Goal: Check status: Check status

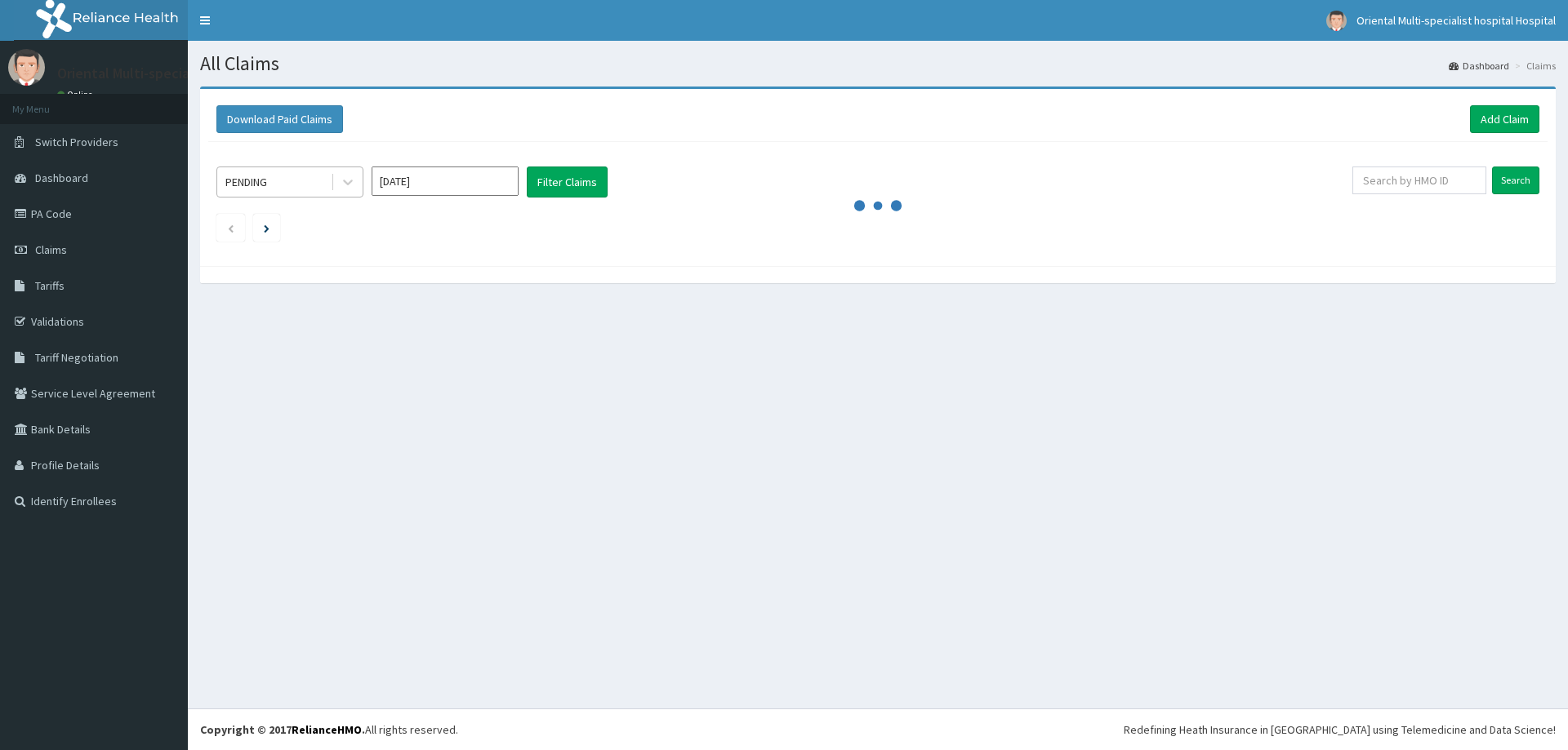
click at [309, 182] on div "PENDING" at bounding box center [274, 181] width 113 height 26
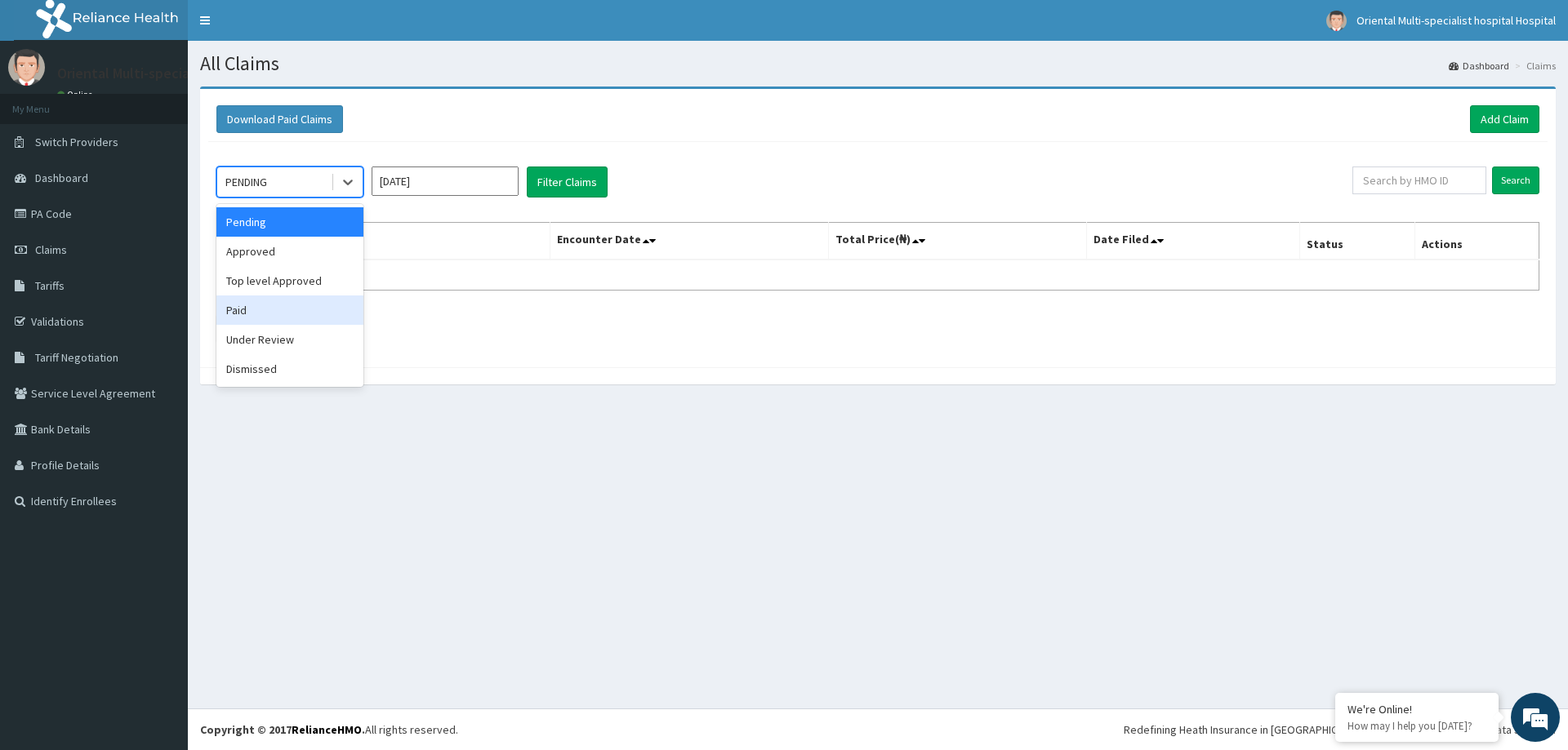
click at [254, 308] on div "Paid" at bounding box center [290, 310] width 147 height 29
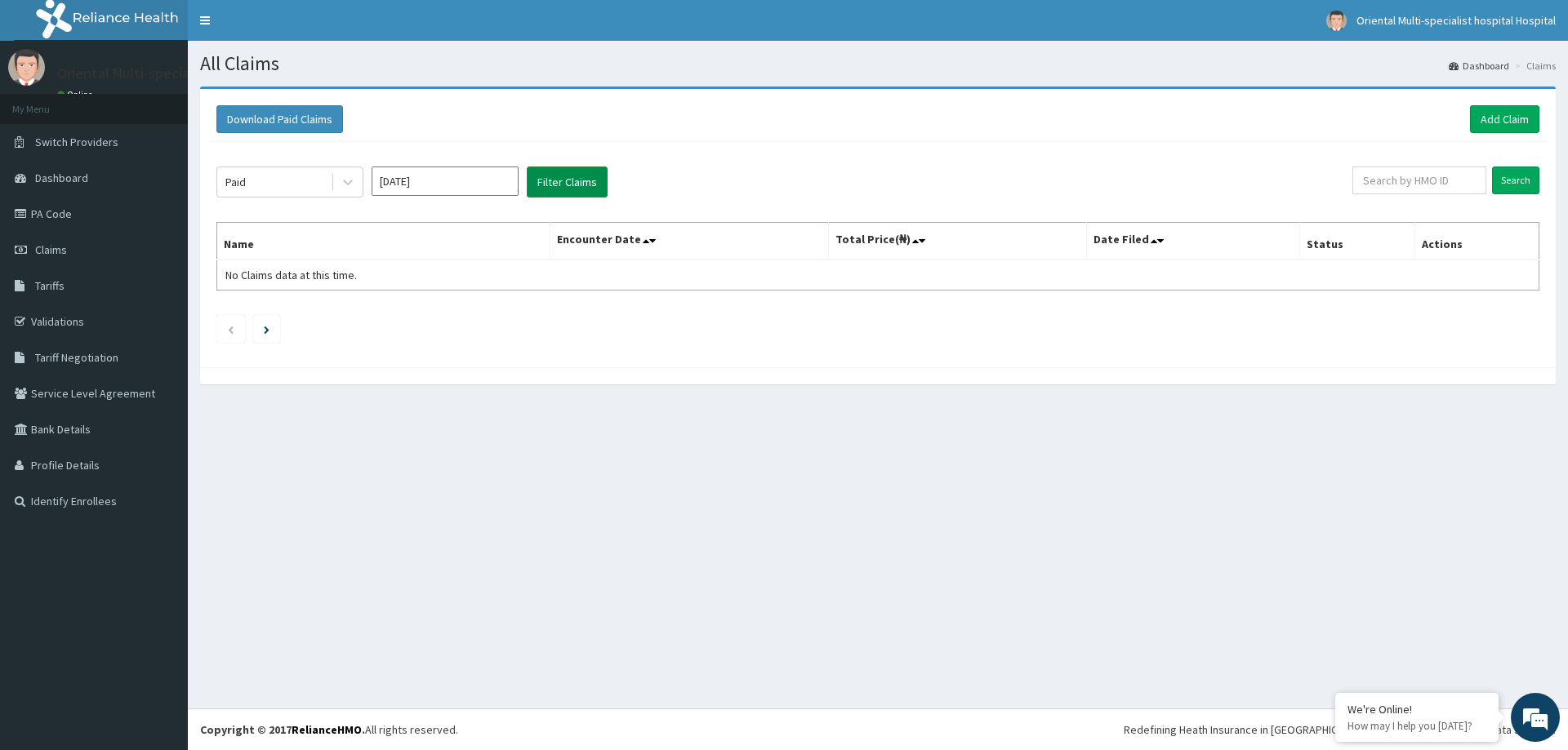
click at [560, 178] on button "Filter Claims" at bounding box center [567, 181] width 81 height 31
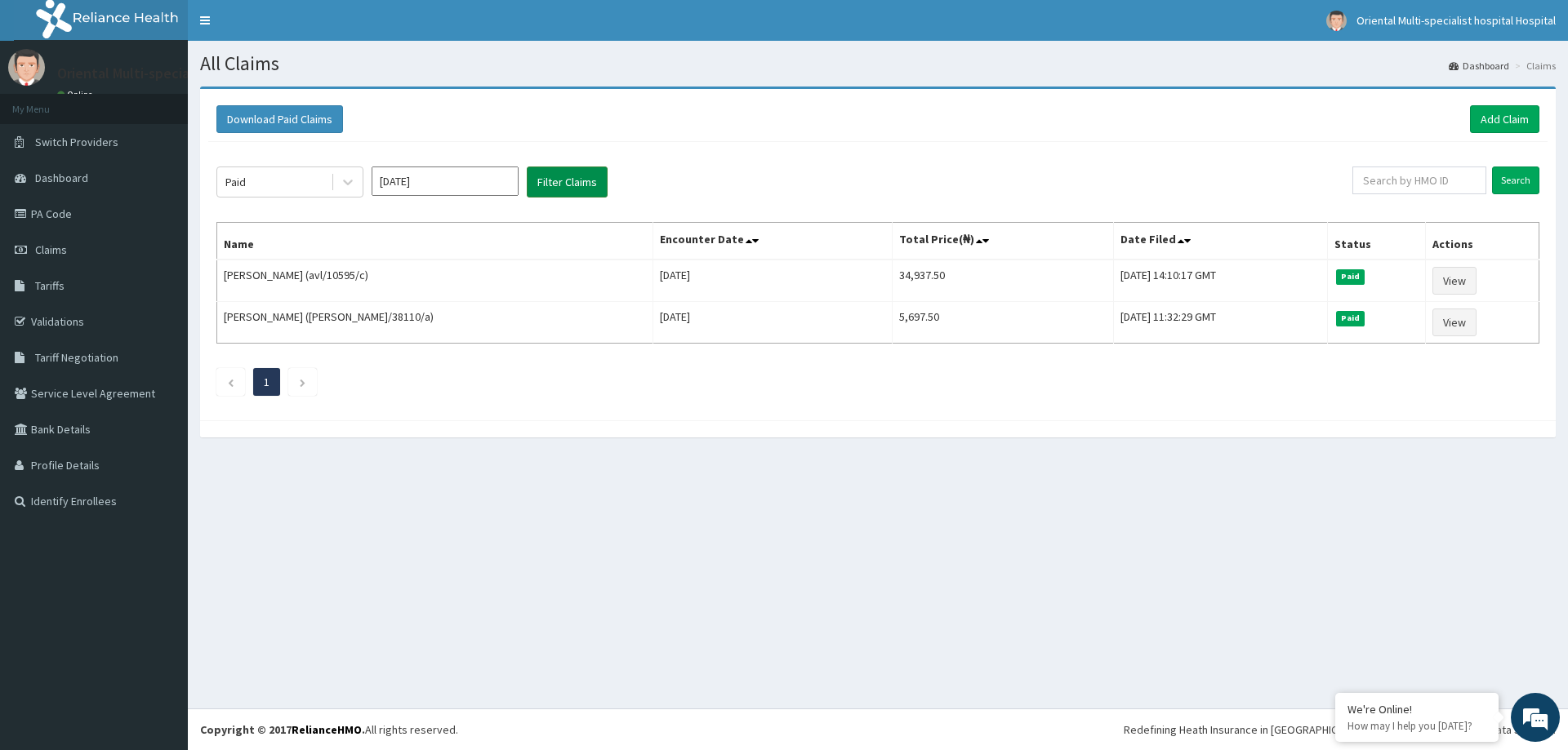
click at [561, 178] on button "Filter Claims" at bounding box center [567, 181] width 81 height 31
click at [452, 176] on input "[DATE]" at bounding box center [445, 181] width 147 height 29
click at [701, 605] on div "All Claims Dashboard Claims Download Paid Claims Add Claim × Note you can only …" at bounding box center [878, 375] width 1381 height 668
click at [63, 215] on link "PA Code" at bounding box center [94, 213] width 188 height 36
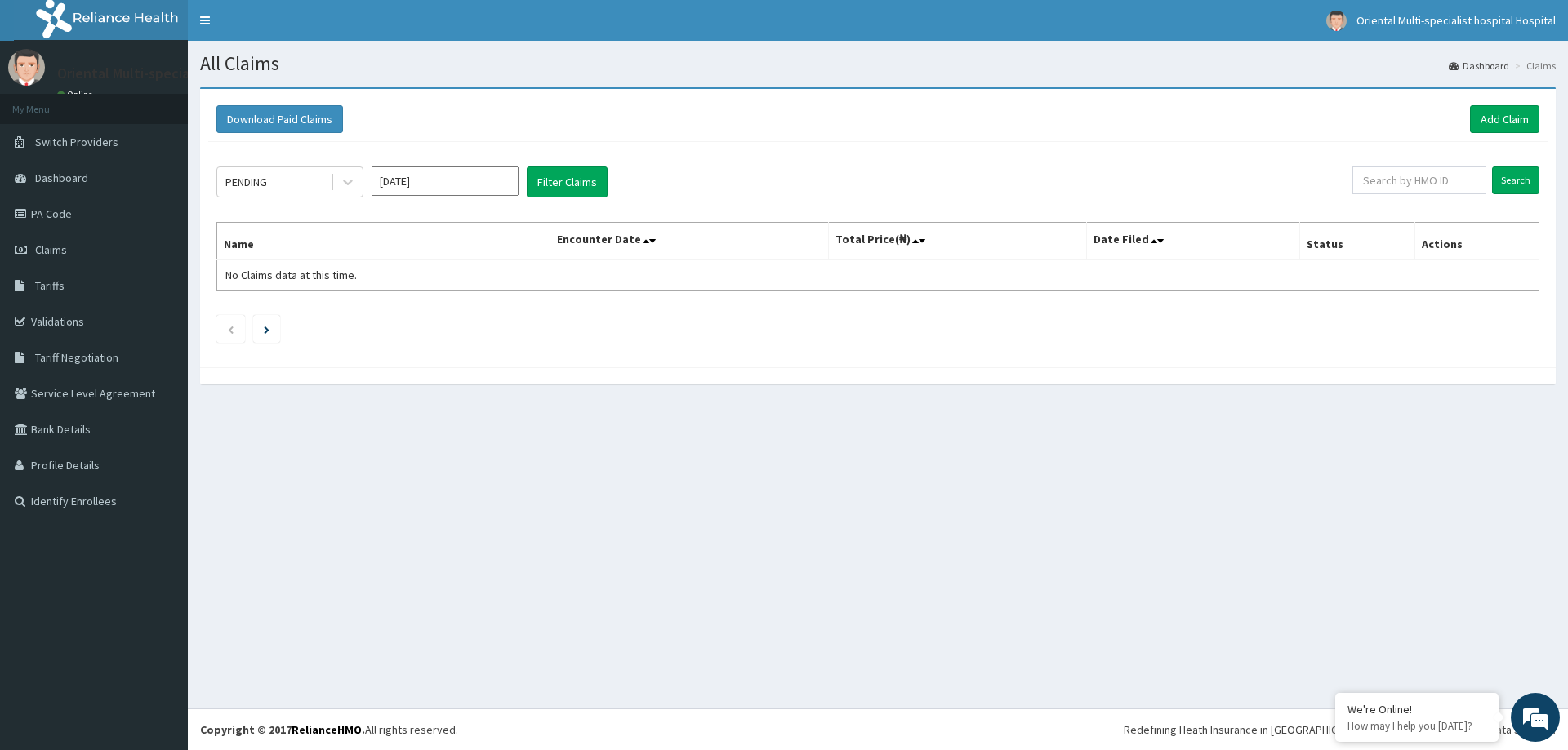
click at [440, 187] on input "[DATE]" at bounding box center [445, 181] width 147 height 29
click at [434, 323] on div "Aug" at bounding box center [445, 317] width 33 height 30
click at [456, 186] on input "Jul 2025" at bounding box center [445, 181] width 147 height 29
click at [490, 318] on div "Sep" at bounding box center [493, 317] width 33 height 30
type input "Aug 2025"
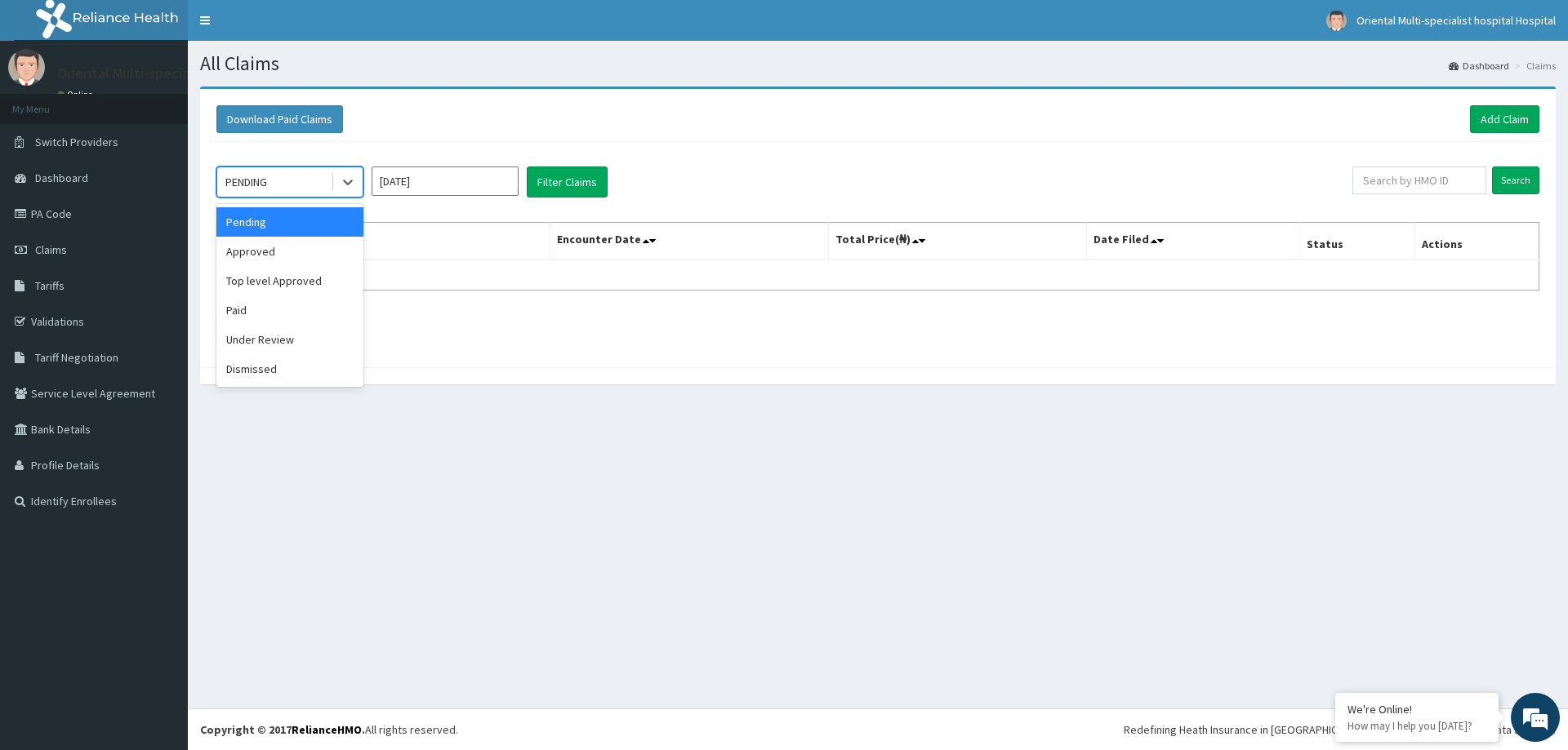
click at [303, 175] on div "PENDING" at bounding box center [274, 181] width 113 height 26
click at [279, 299] on div "Paid" at bounding box center [290, 310] width 147 height 29
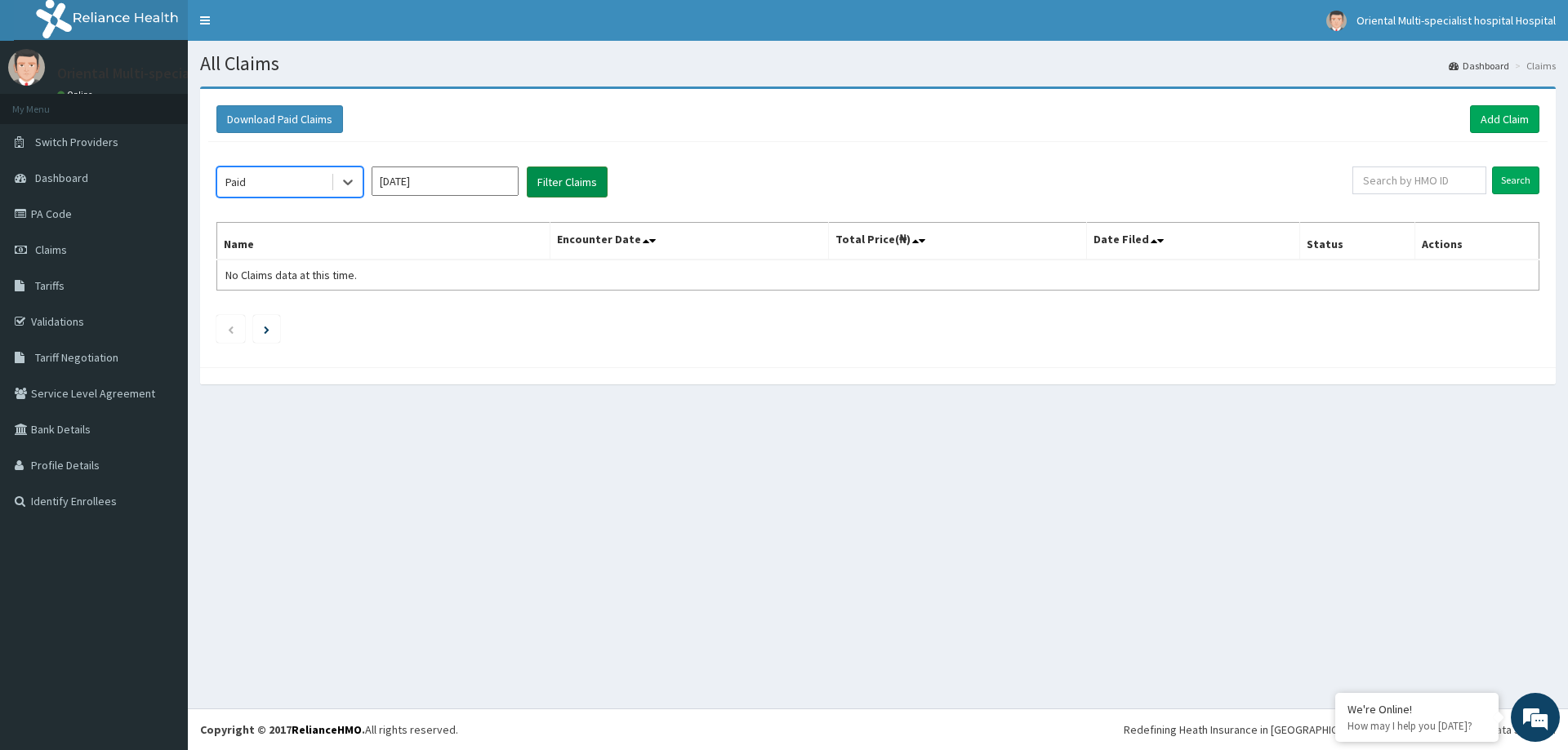
click at [577, 177] on button "Filter Claims" at bounding box center [567, 181] width 81 height 31
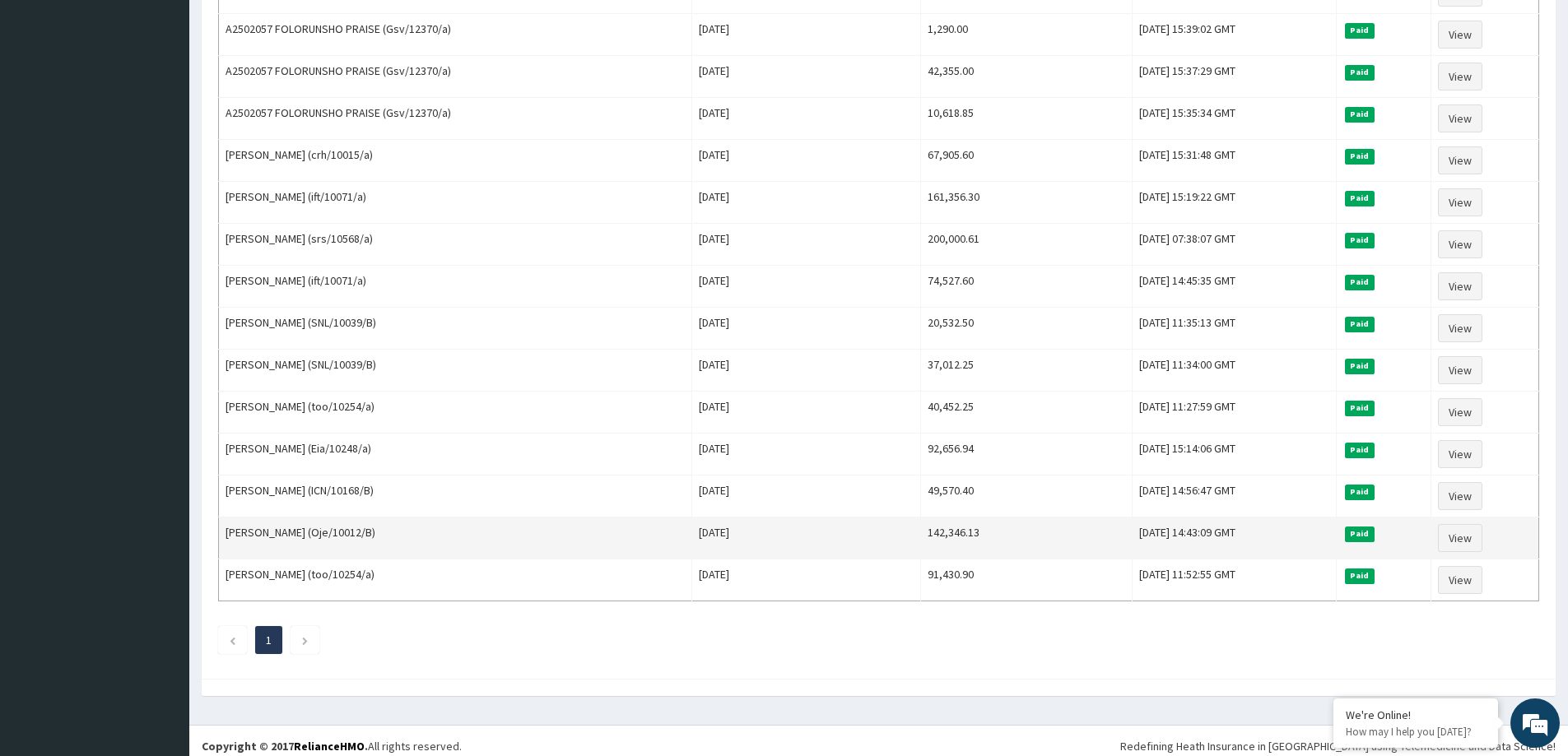
scroll to position [637, 0]
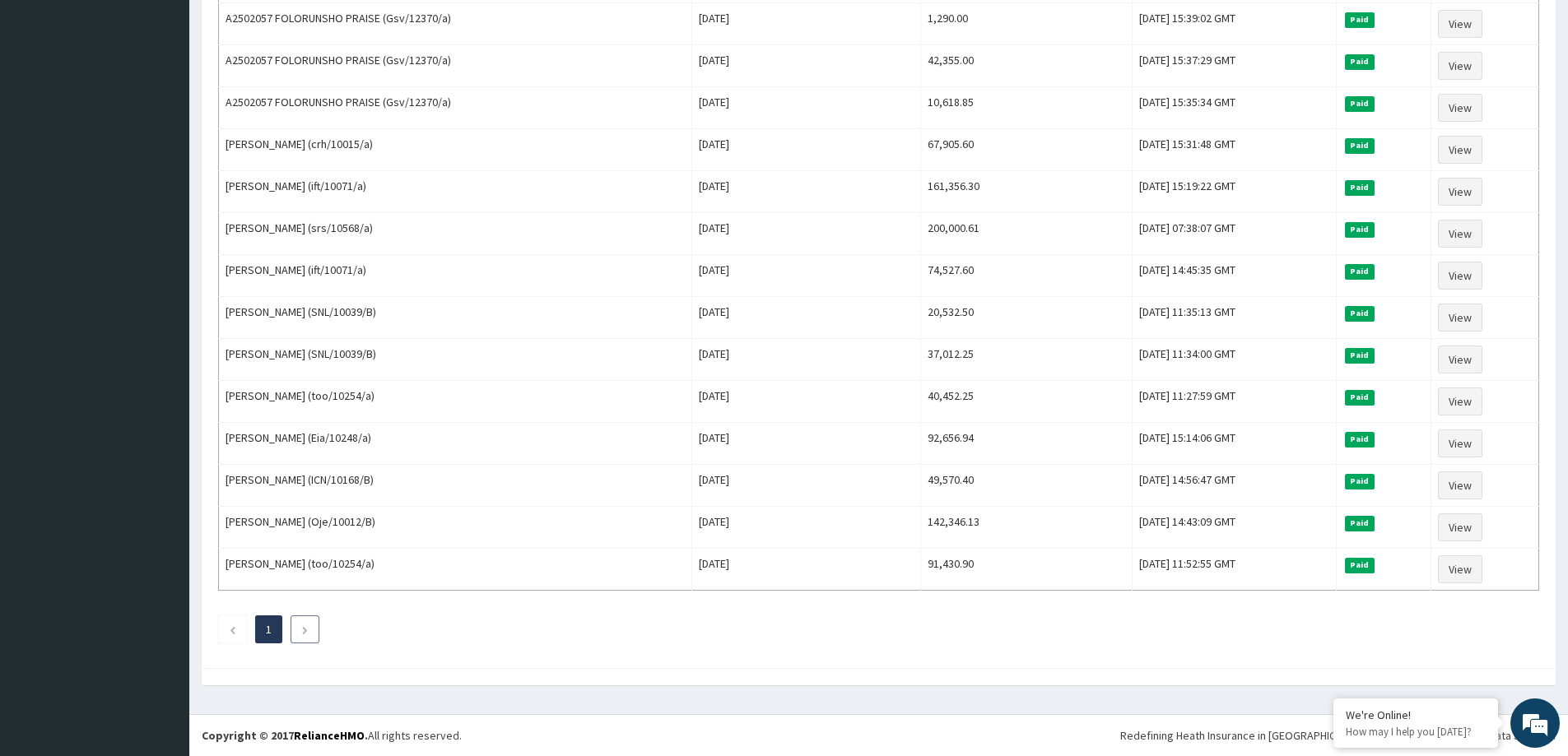
click at [312, 630] on li at bounding box center [305, 629] width 29 height 28
click at [309, 631] on li at bounding box center [305, 629] width 29 height 28
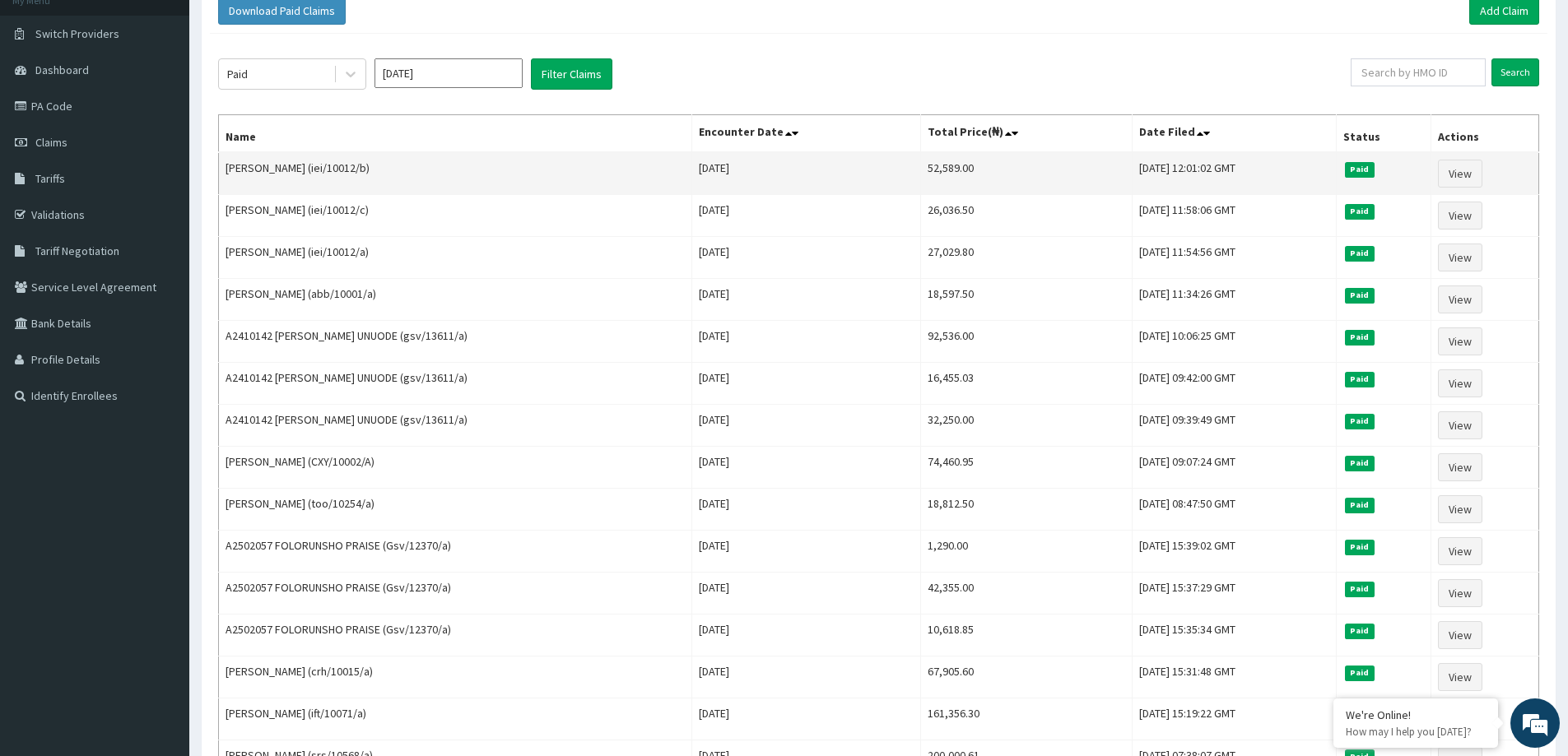
scroll to position [0, 0]
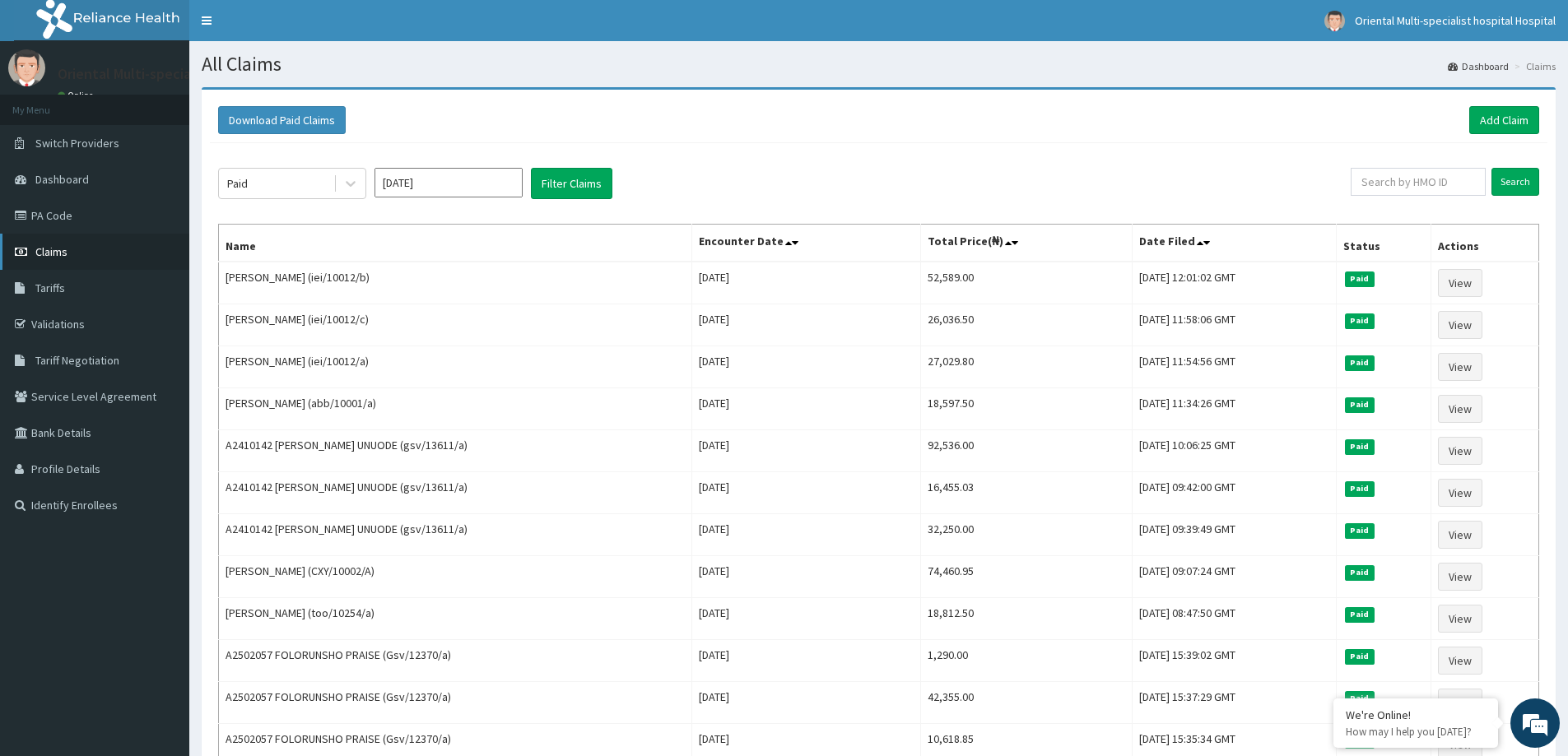
click at [43, 255] on span "Claims" at bounding box center [52, 251] width 32 height 14
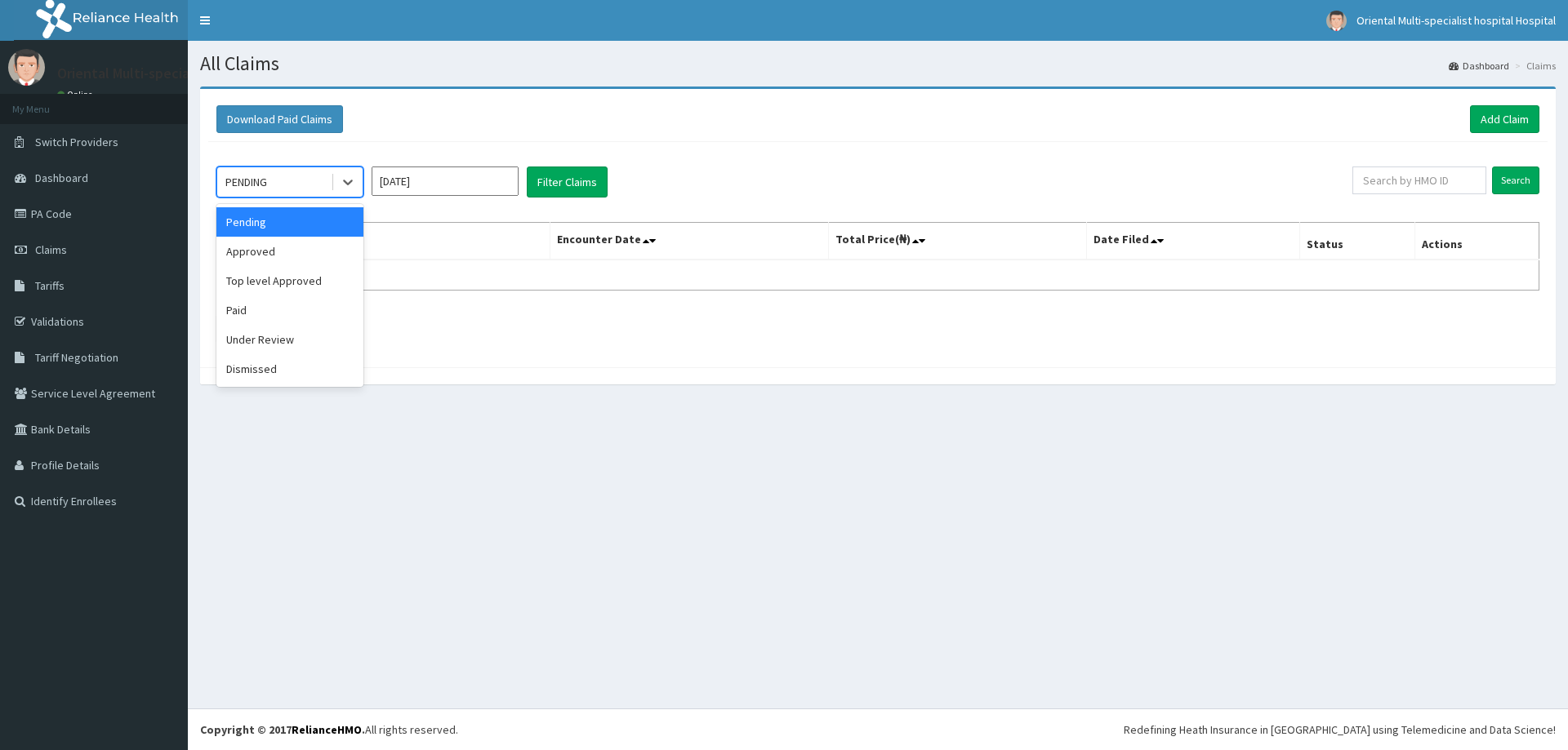
click at [308, 180] on div "PENDING" at bounding box center [274, 181] width 113 height 26
click at [252, 367] on div "Dismissed" at bounding box center [290, 369] width 147 height 29
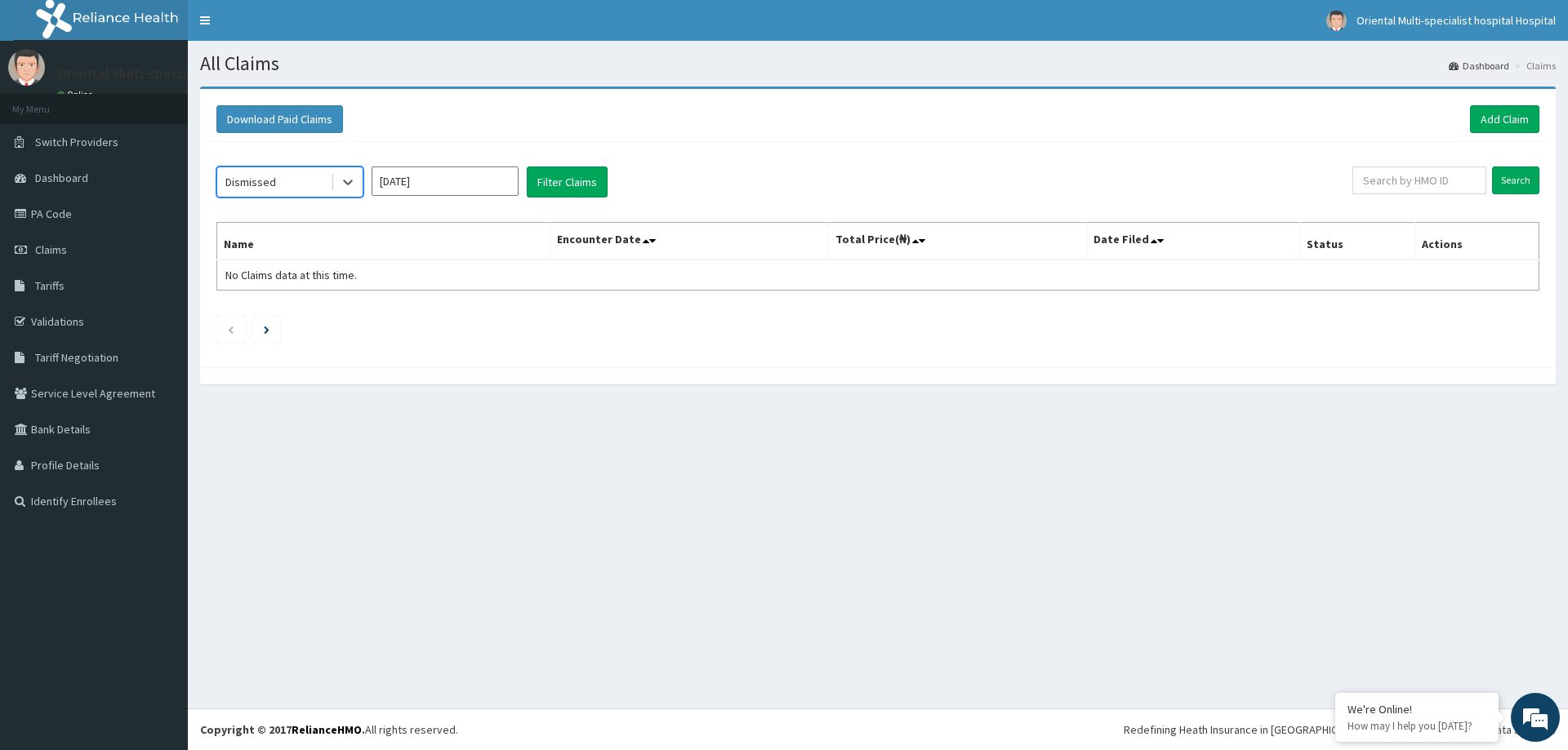
click at [314, 177] on div "Dismissed" at bounding box center [274, 181] width 113 height 26
click at [297, 285] on div "Top level Approved" at bounding box center [290, 281] width 147 height 29
click at [320, 181] on div "Top level Approved" at bounding box center [274, 181] width 113 height 26
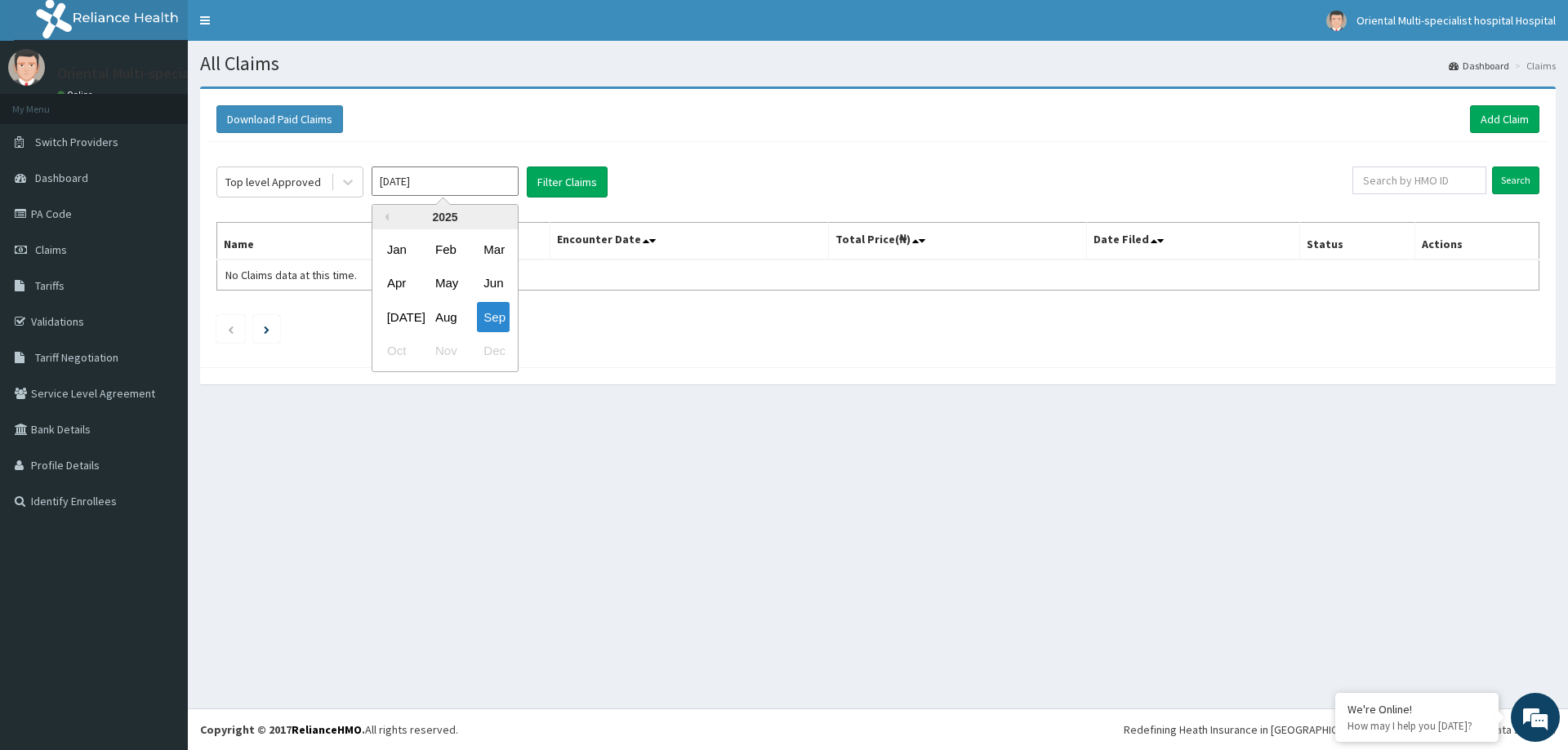
click at [487, 178] on input "[DATE]" at bounding box center [445, 181] width 147 height 29
click at [792, 685] on div "All Claims Dashboard Claims Download Paid Claims Add Claim × Note you can only …" at bounding box center [878, 375] width 1381 height 668
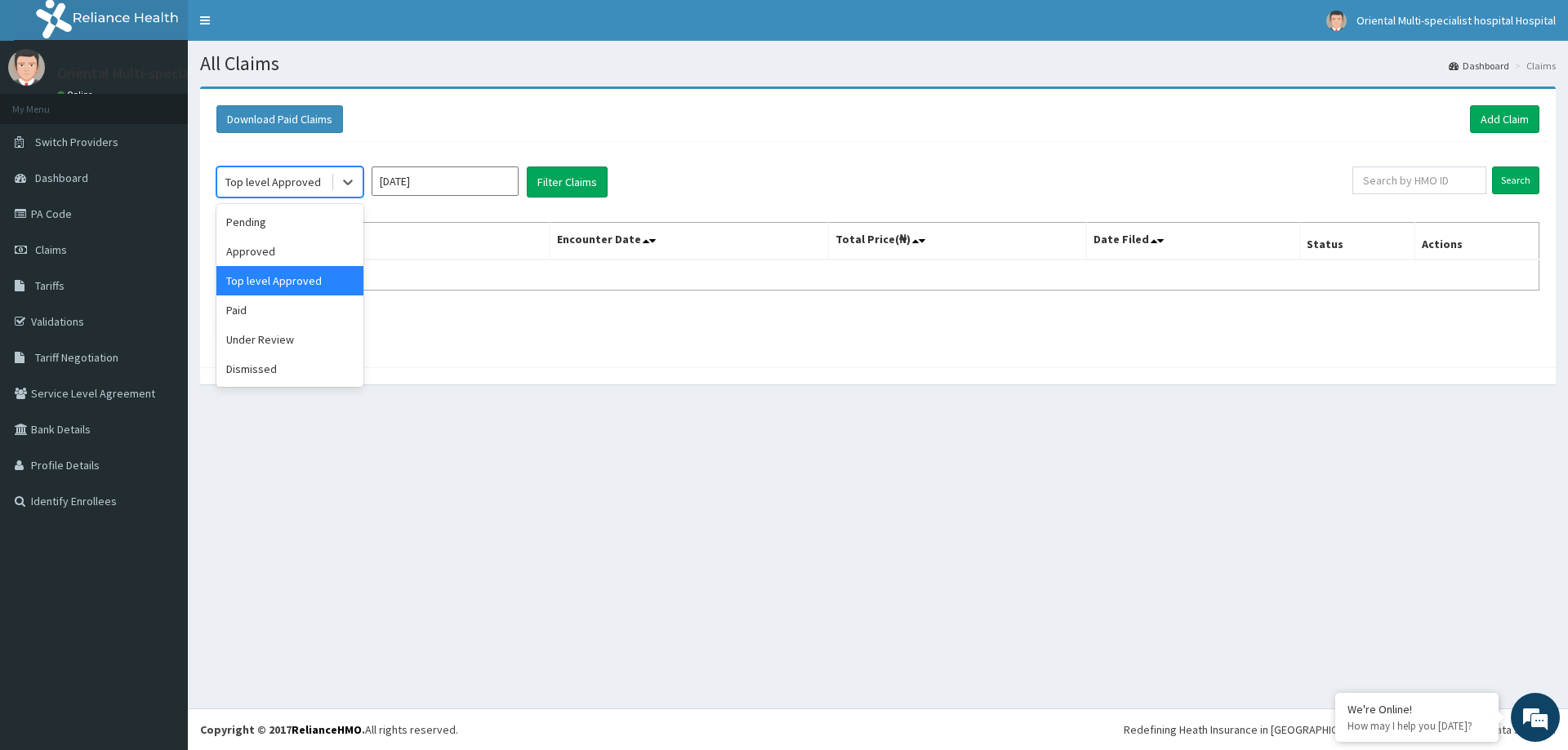
click at [313, 184] on div "Top level Approved" at bounding box center [273, 181] width 96 height 16
click at [349, 174] on icon at bounding box center [347, 181] width 16 height 16
